Goal: Task Accomplishment & Management: Manage account settings

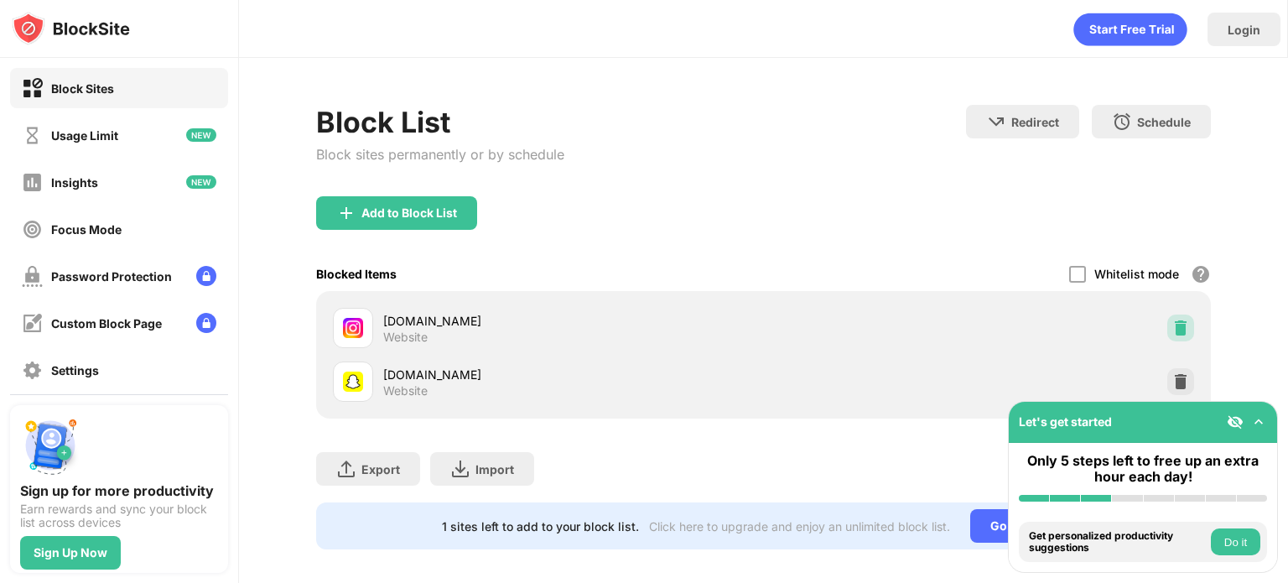
click at [1174, 331] on img at bounding box center [1180, 327] width 17 height 17
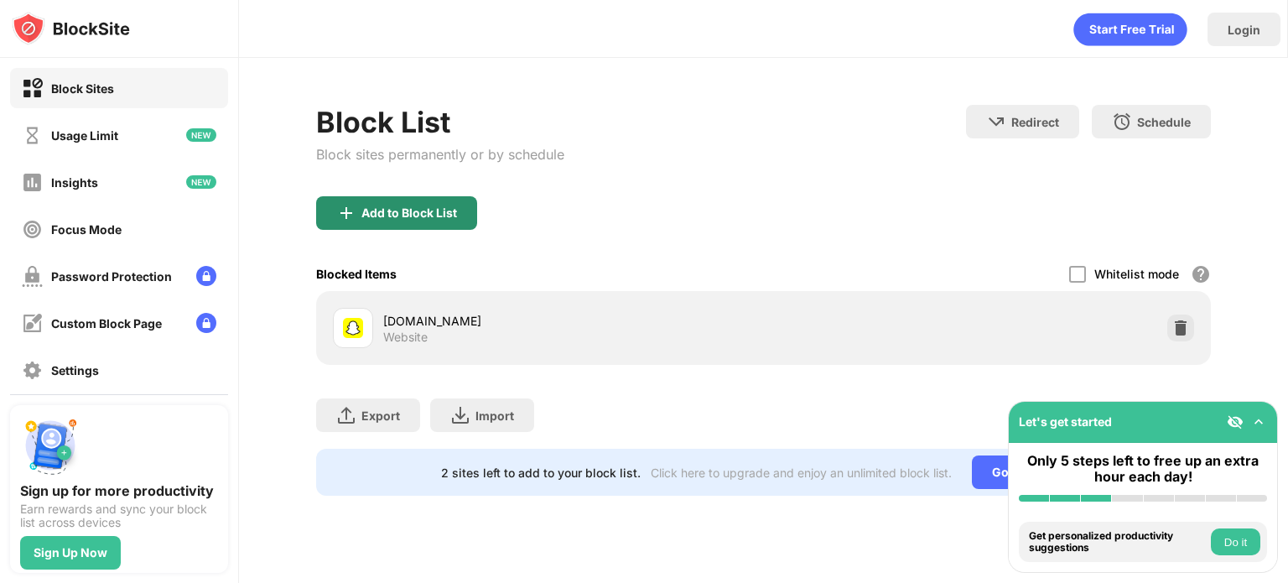
click at [454, 221] on div "Add to Block List" at bounding box center [396, 213] width 161 height 34
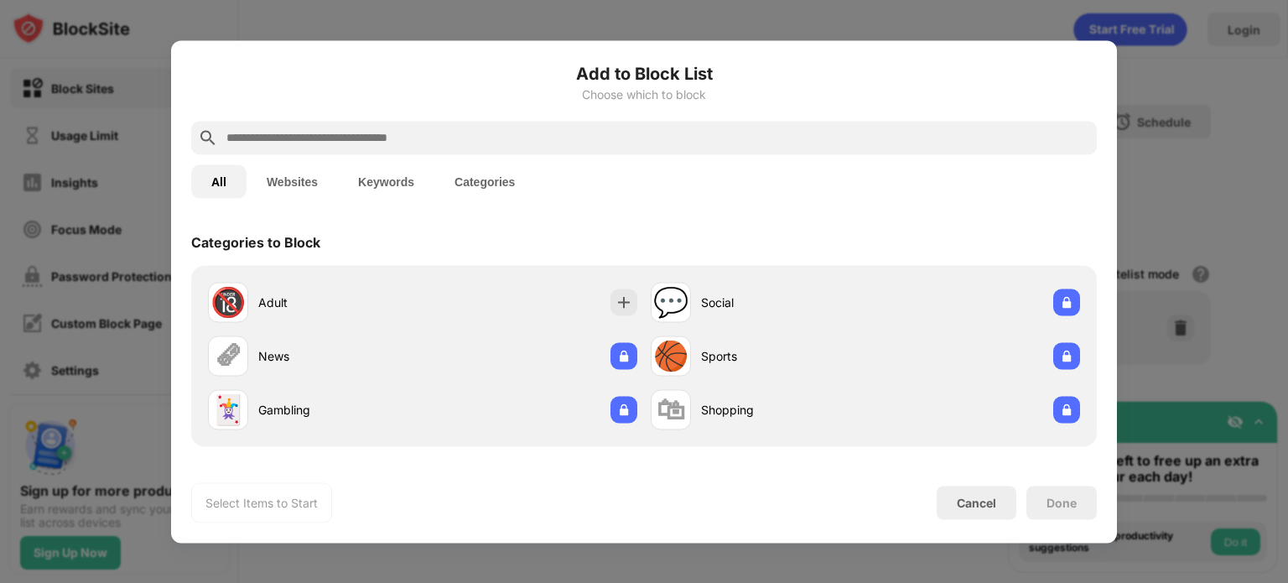
click at [610, 135] on input "text" at bounding box center [657, 137] width 865 height 20
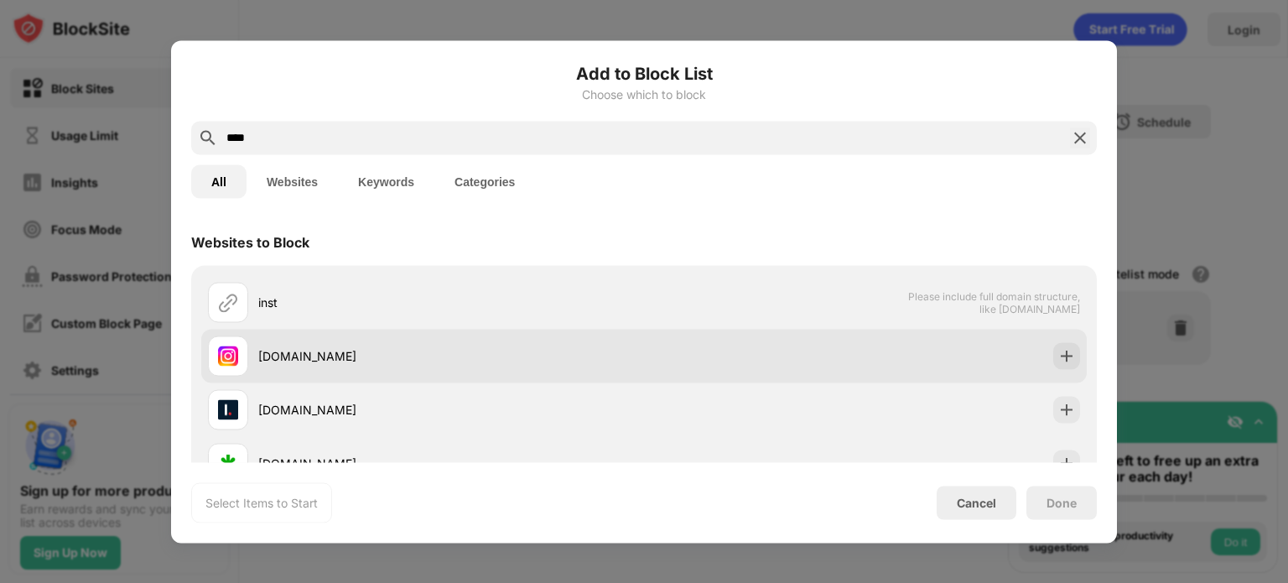
type input "****"
click at [1053, 345] on div at bounding box center [1066, 355] width 27 height 27
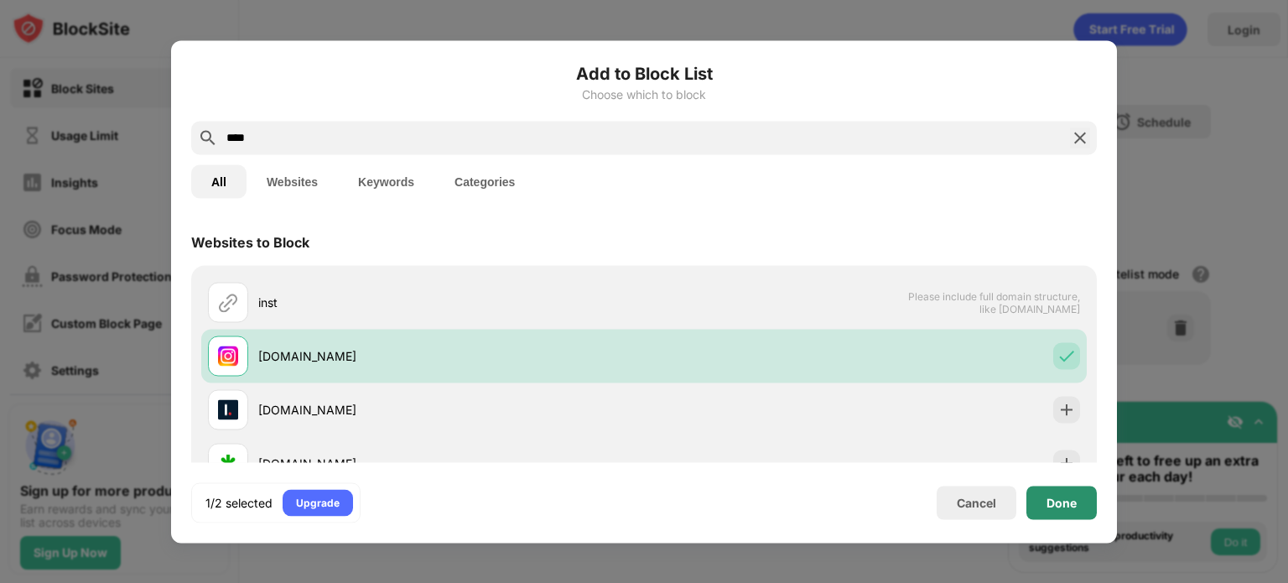
click at [1070, 492] on div "Done" at bounding box center [1061, 502] width 70 height 34
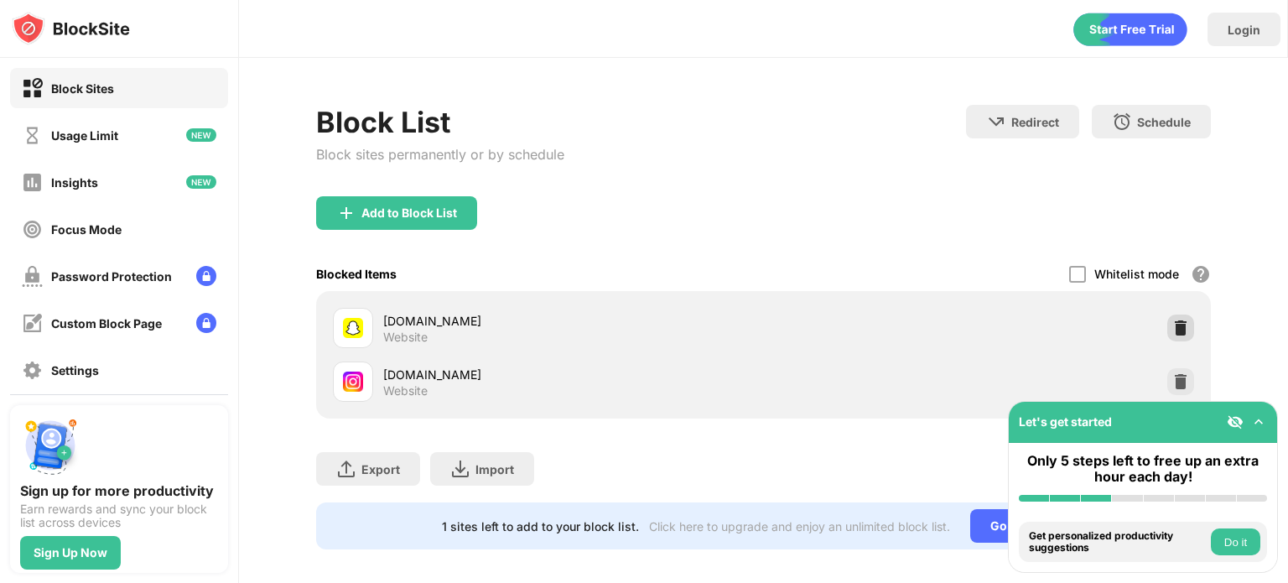
click at [1172, 322] on img at bounding box center [1180, 327] width 17 height 17
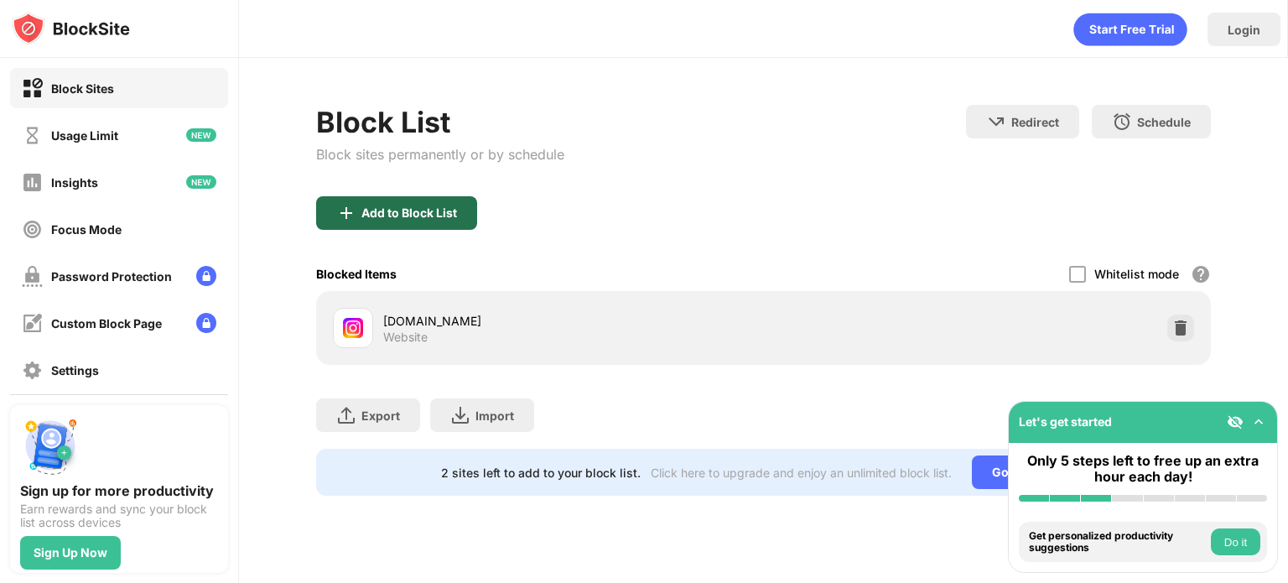
click at [415, 213] on div "Add to Block List" at bounding box center [409, 212] width 96 height 13
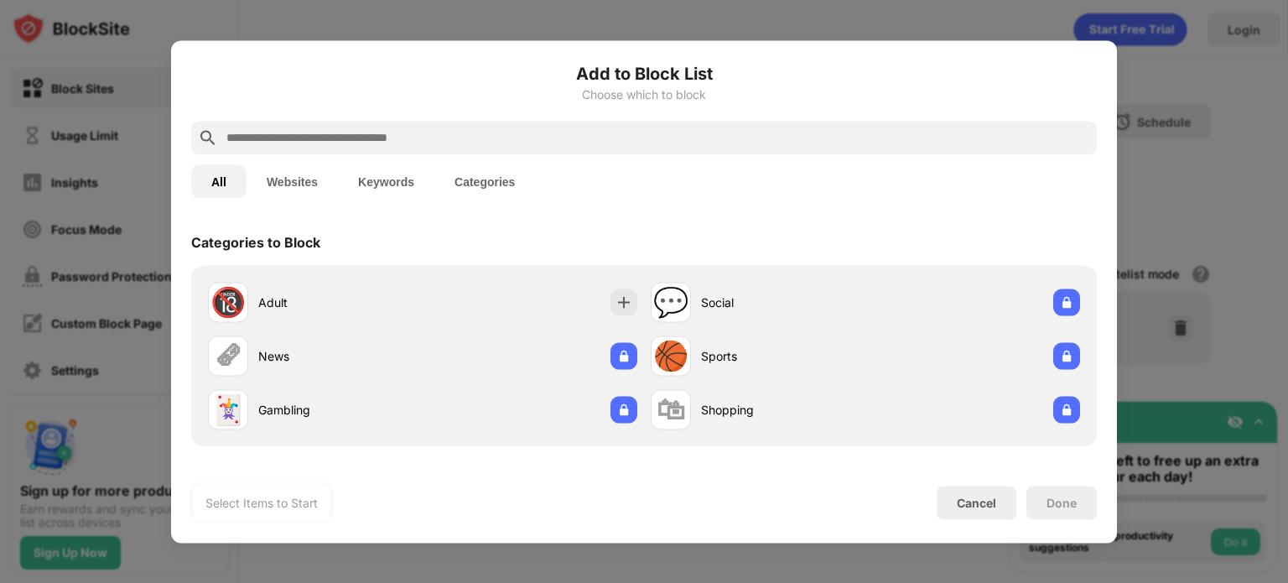
click at [552, 140] on input "text" at bounding box center [657, 137] width 865 height 20
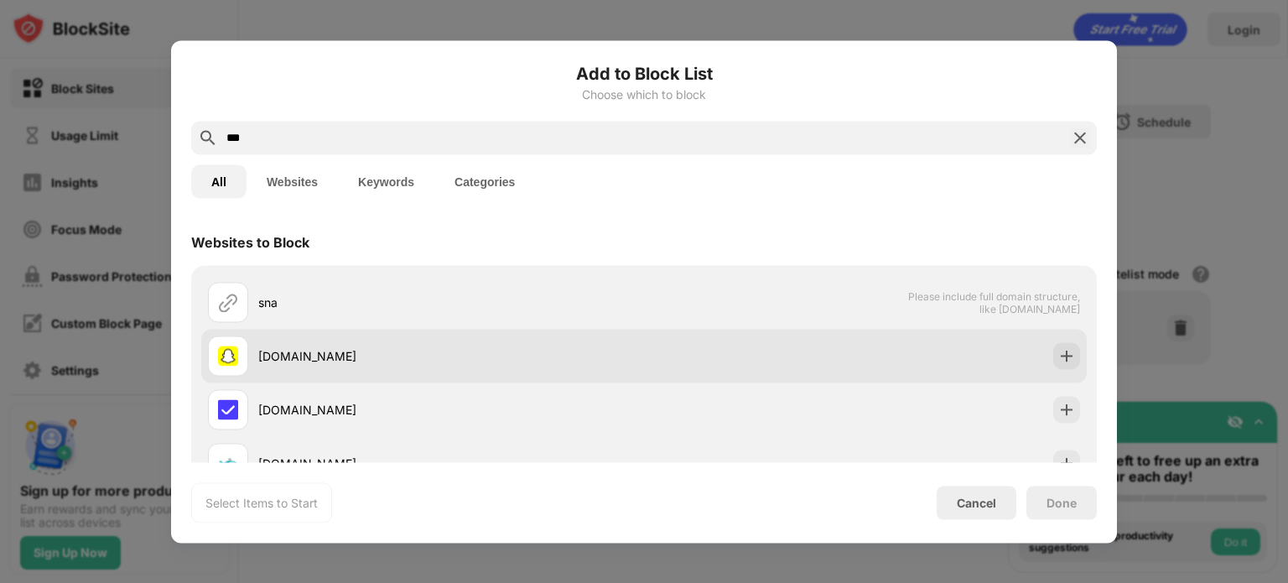
type input "***"
click at [1053, 362] on div at bounding box center [1066, 355] width 27 height 27
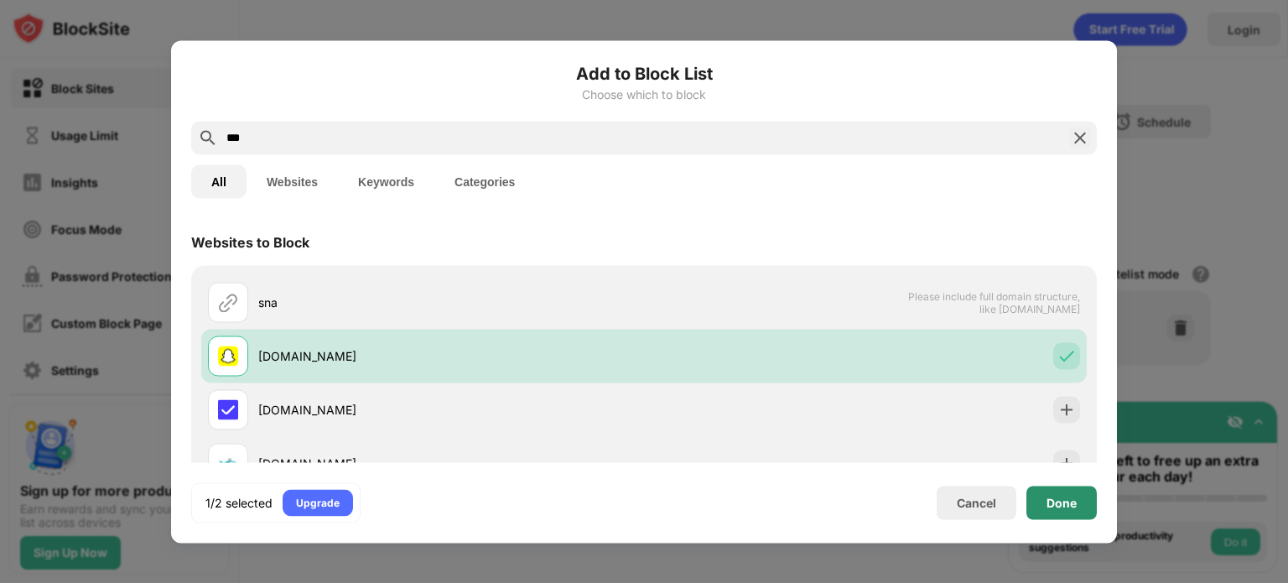
click at [1064, 506] on div "Done" at bounding box center [1061, 501] width 30 height 13
